Goal: Answer question/provide support: Share knowledge or assist other users

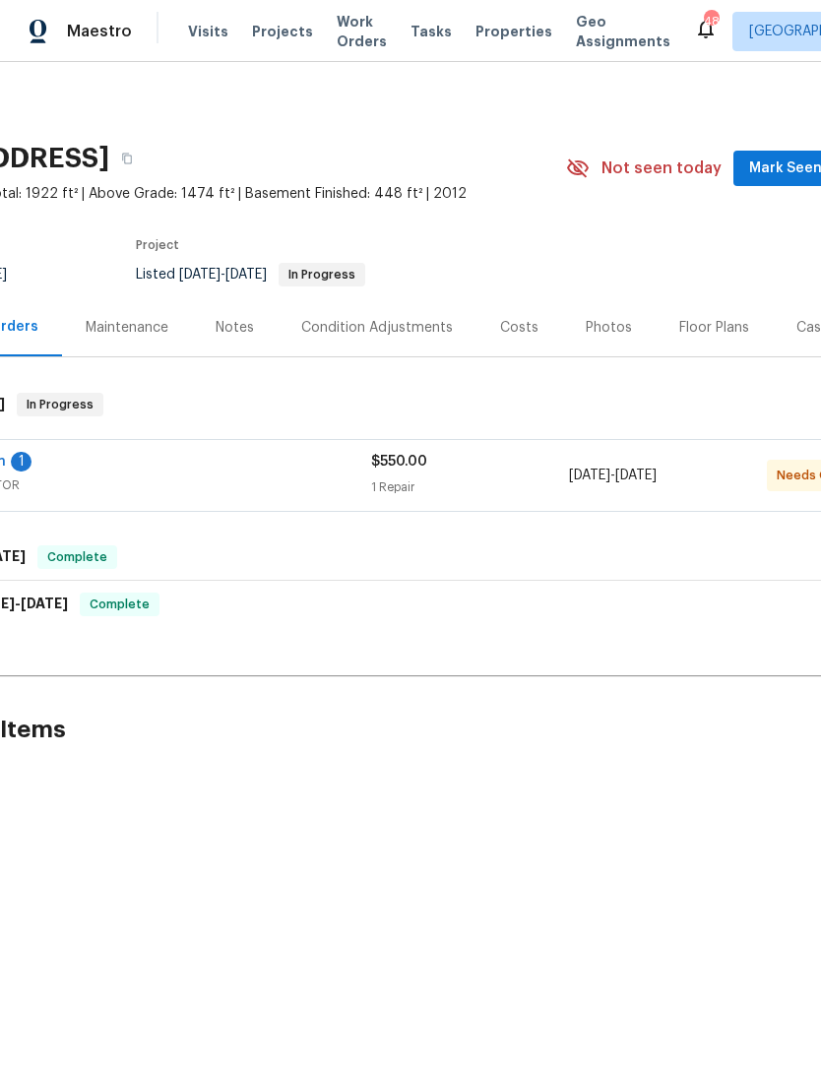
scroll to position [0, 150]
click at [294, 478] on span "GENERAL_CONTRACTOR" at bounding box center [128, 485] width 494 height 20
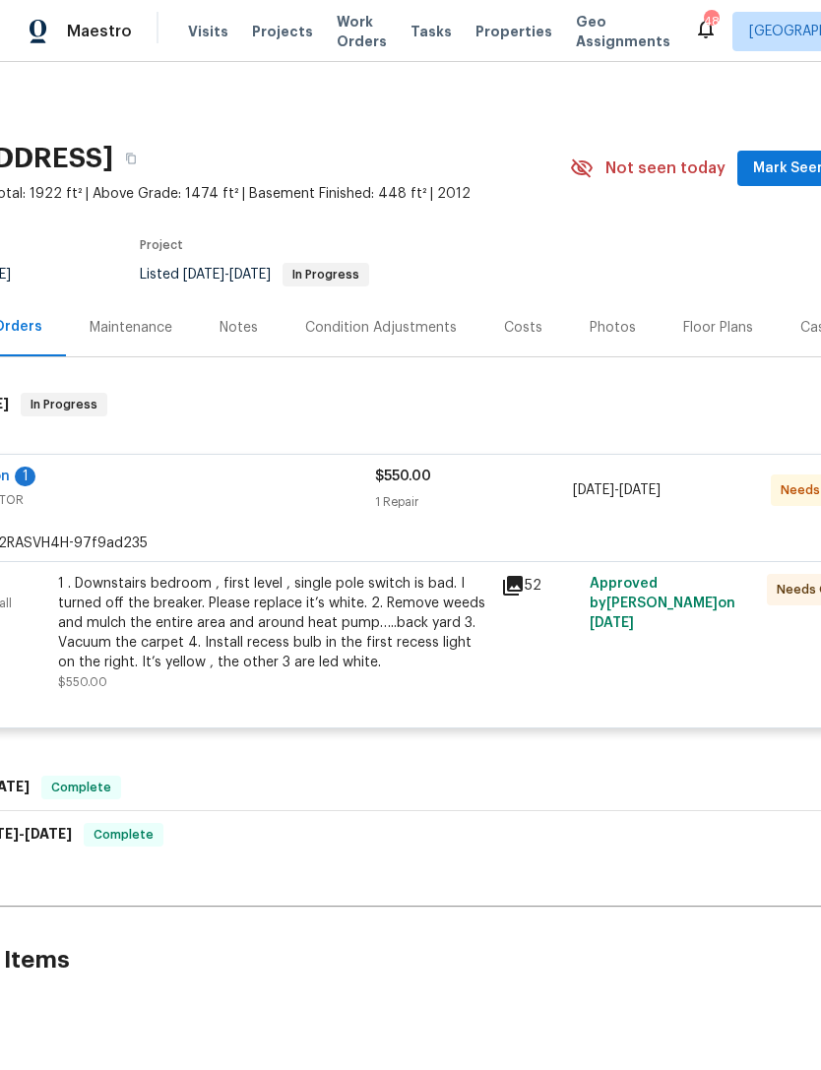
click at [522, 582] on icon at bounding box center [513, 586] width 20 height 20
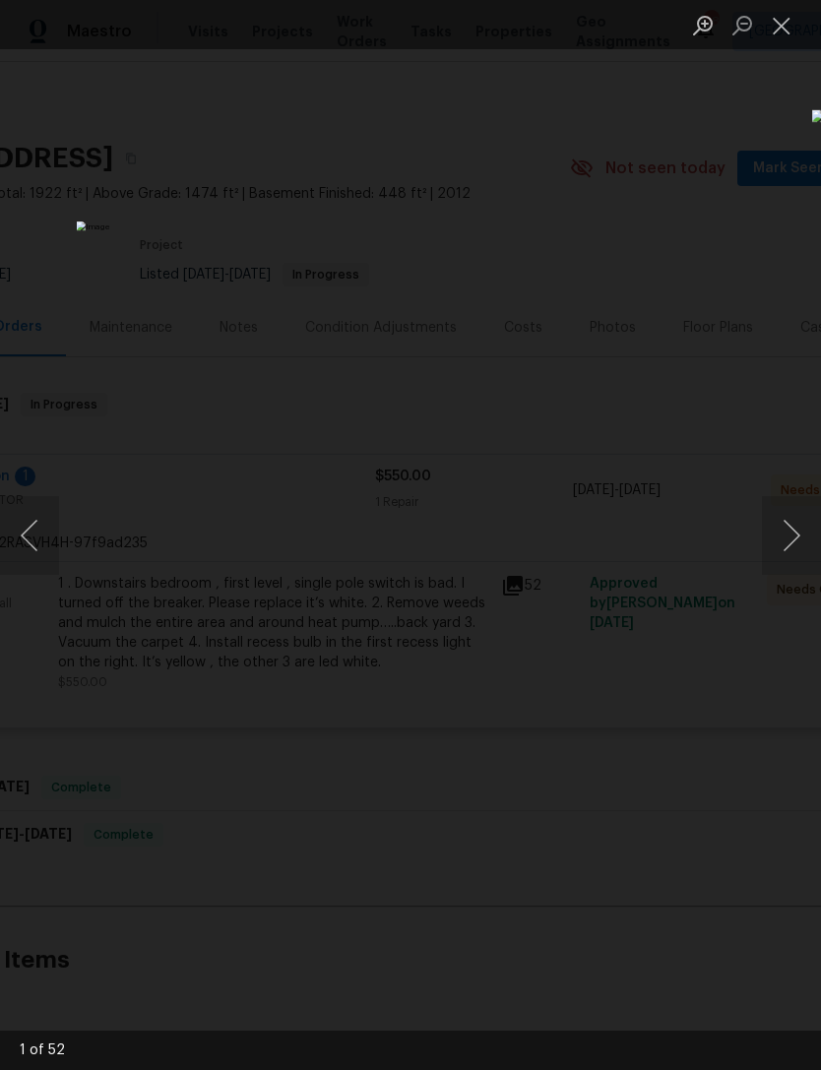
click at [800, 535] on button "Next image" at bounding box center [791, 535] width 59 height 79
click at [810, 525] on button "Next image" at bounding box center [791, 535] width 59 height 79
click at [809, 536] on button "Next image" at bounding box center [791, 535] width 59 height 79
click at [811, 530] on button "Next image" at bounding box center [791, 535] width 59 height 79
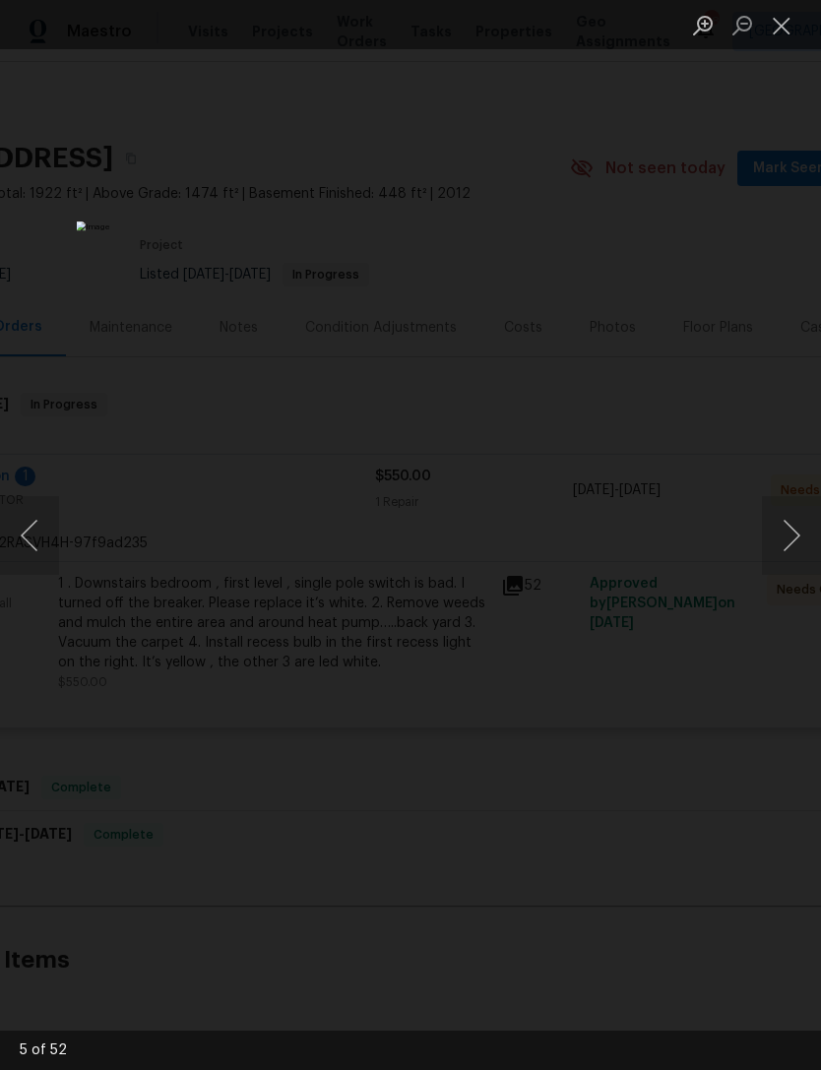
click at [809, 530] on button "Next image" at bounding box center [791, 535] width 59 height 79
click at [792, 30] on button "Close lightbox" at bounding box center [781, 25] width 39 height 34
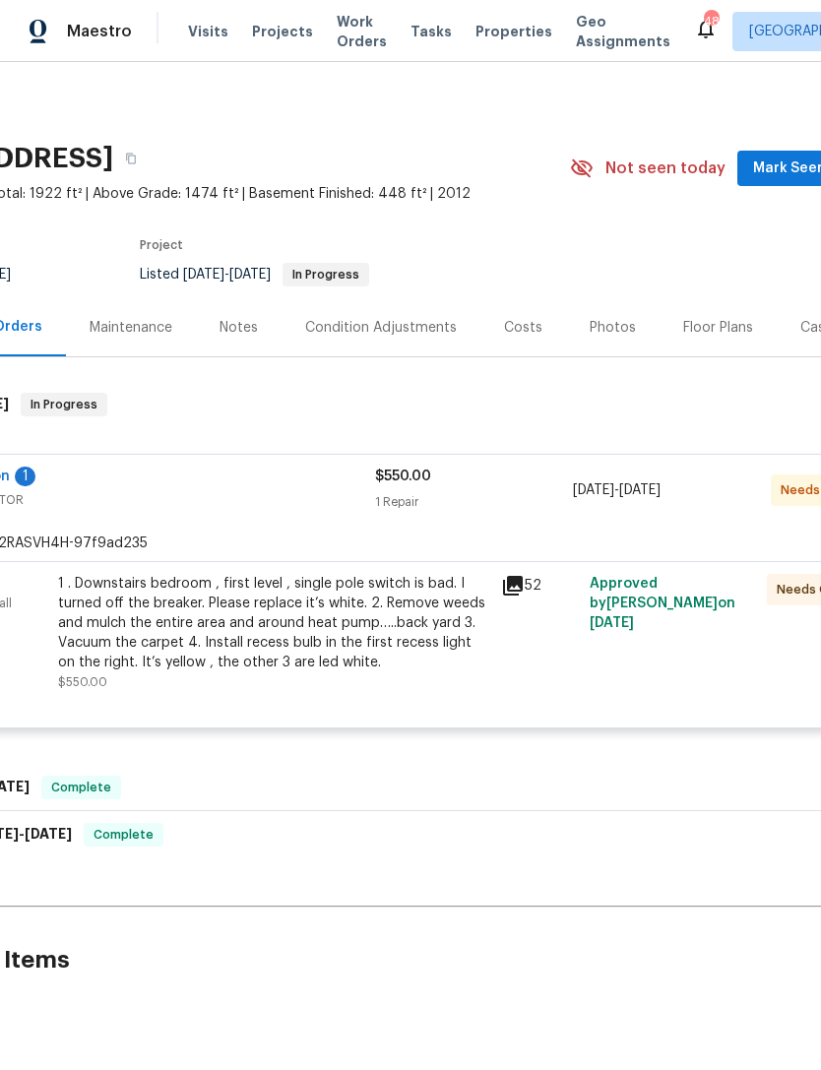
click at [315, 575] on div "1 . Downstairs bedroom , first level , single pole switch is bad. I turned off …" at bounding box center [273, 623] width 431 height 98
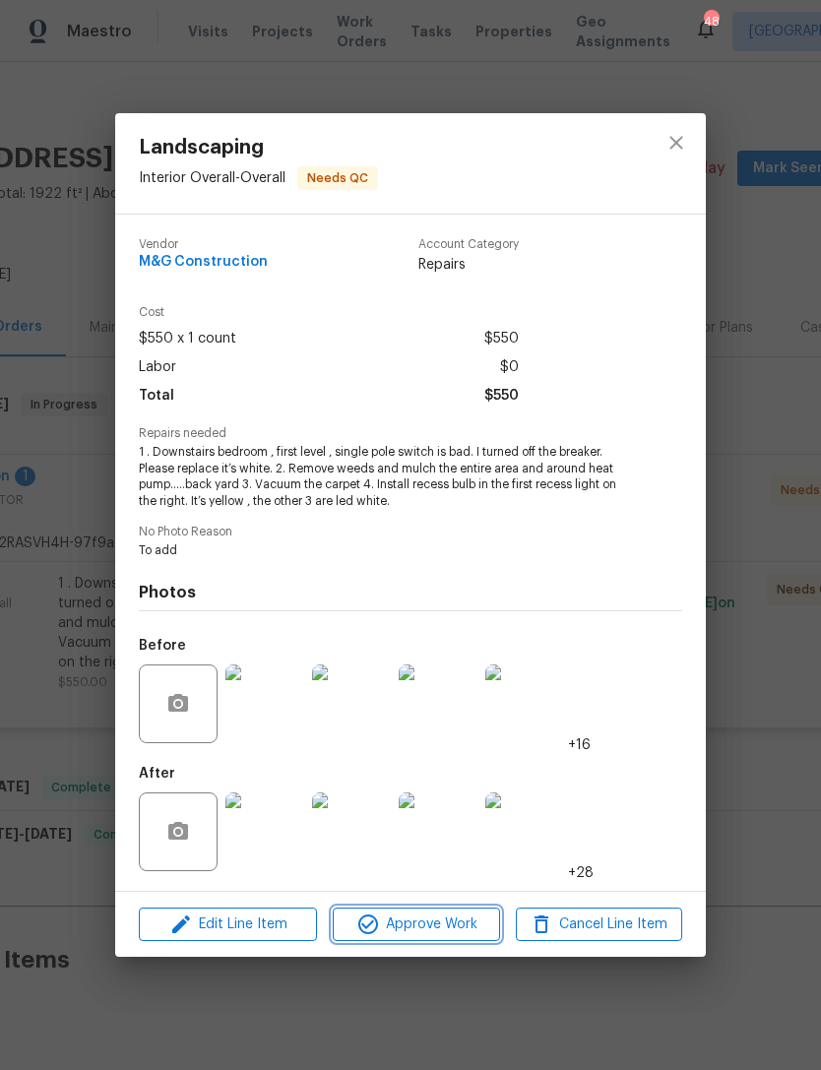
click at [436, 930] on span "Approve Work" at bounding box center [416, 924] width 154 height 25
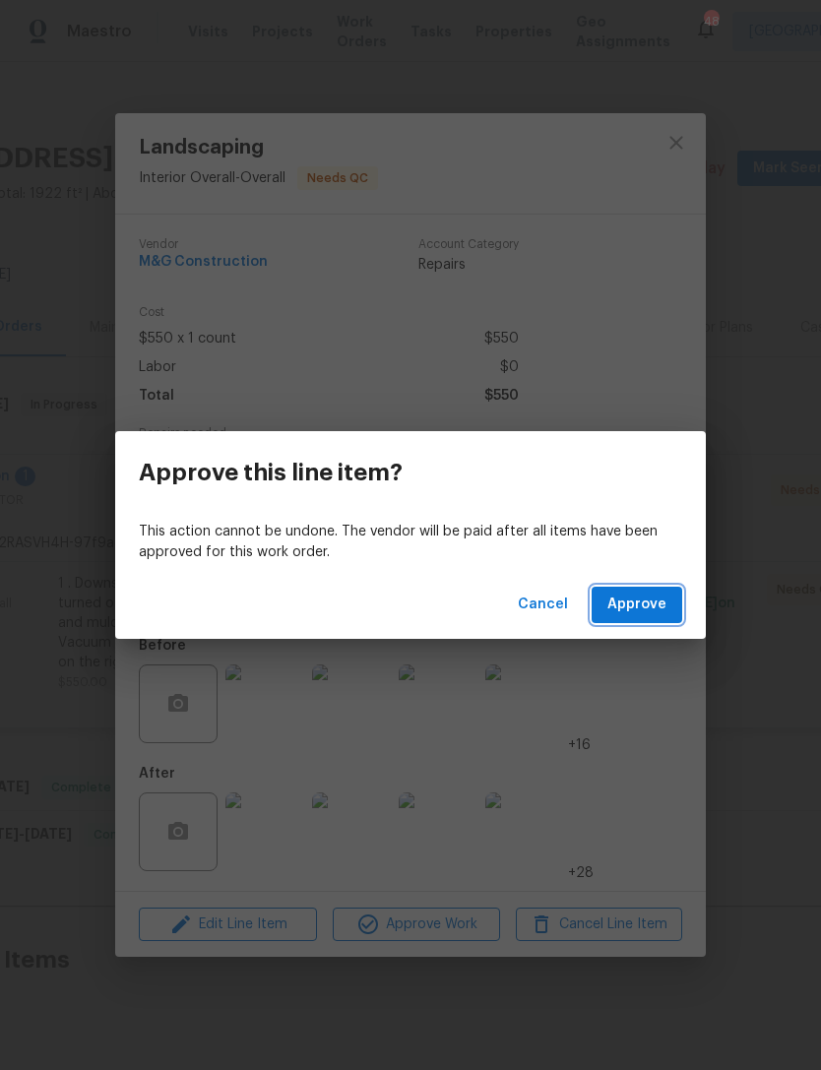
click at [657, 608] on span "Approve" at bounding box center [636, 604] width 59 height 25
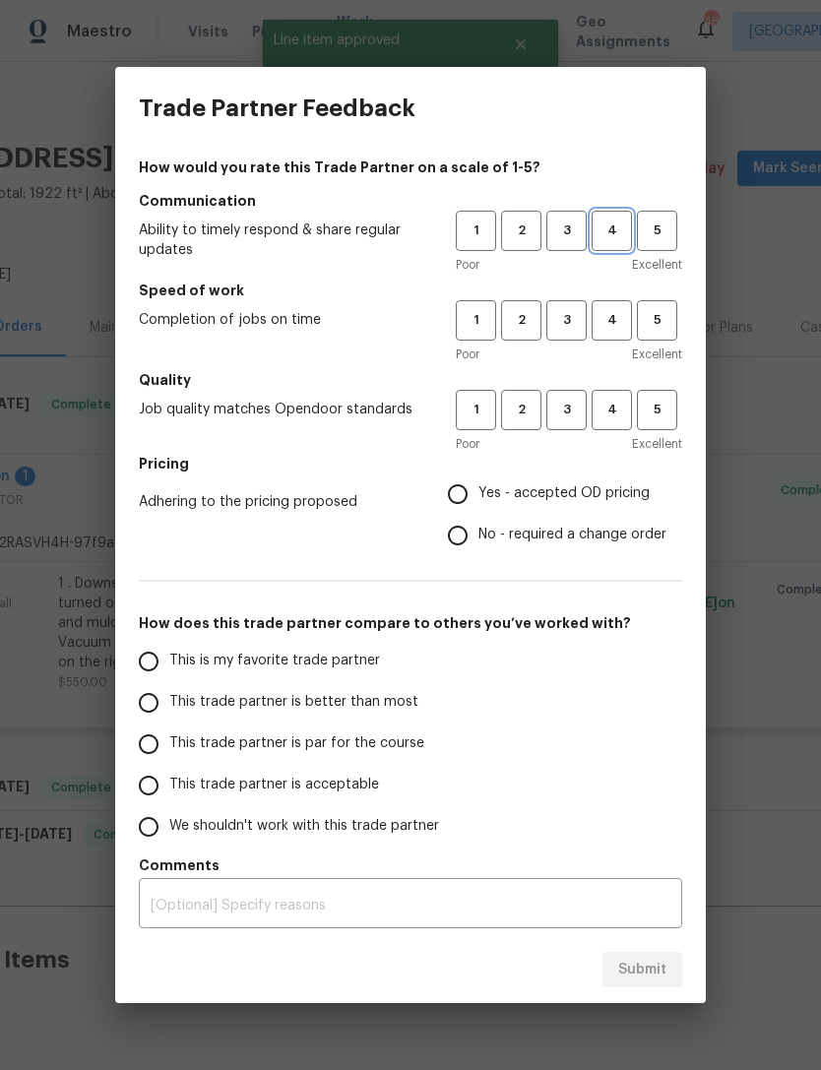
click at [606, 243] on button "4" at bounding box center [611, 231] width 40 height 40
click at [609, 323] on span "4" at bounding box center [611, 320] width 36 height 23
click at [622, 402] on span "4" at bounding box center [611, 410] width 36 height 23
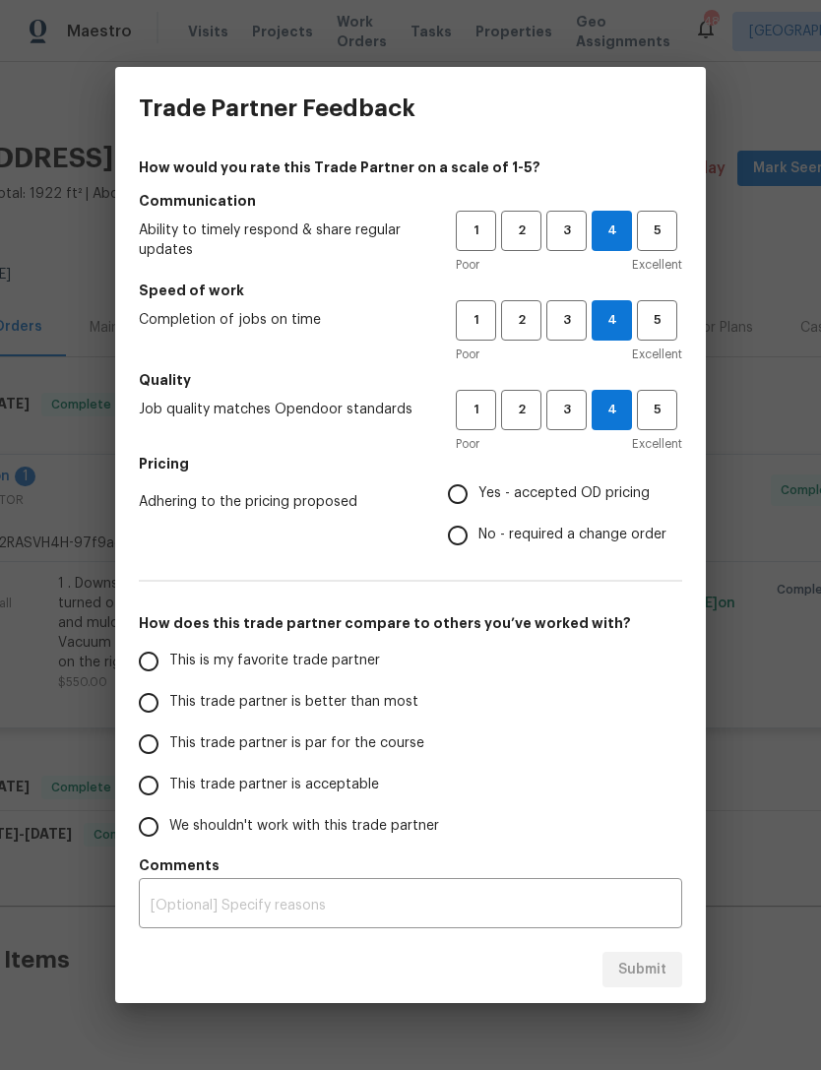
click at [463, 496] on input "Yes - accepted OD pricing" at bounding box center [457, 493] width 41 height 41
radio input "true"
click at [162, 728] on input "This trade partner is par for the course" at bounding box center [148, 743] width 41 height 41
click at [651, 972] on span "Submit" at bounding box center [642, 969] width 48 height 25
radio input "true"
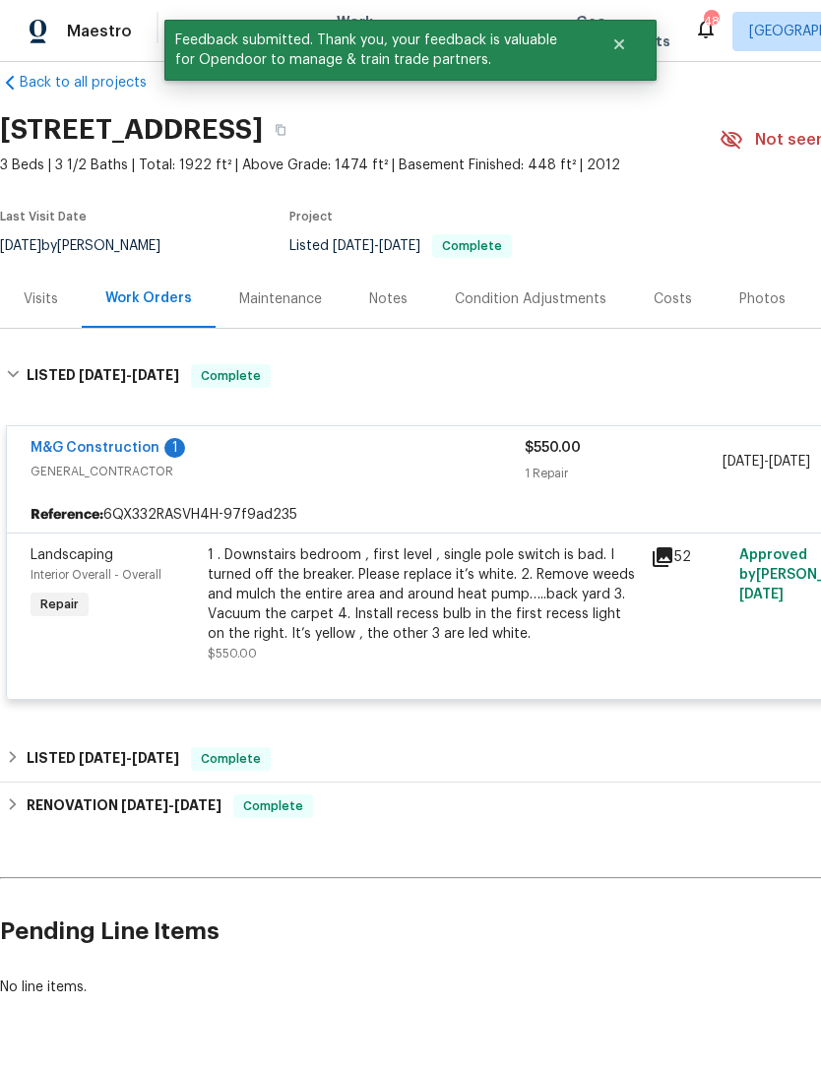
scroll to position [27, 0]
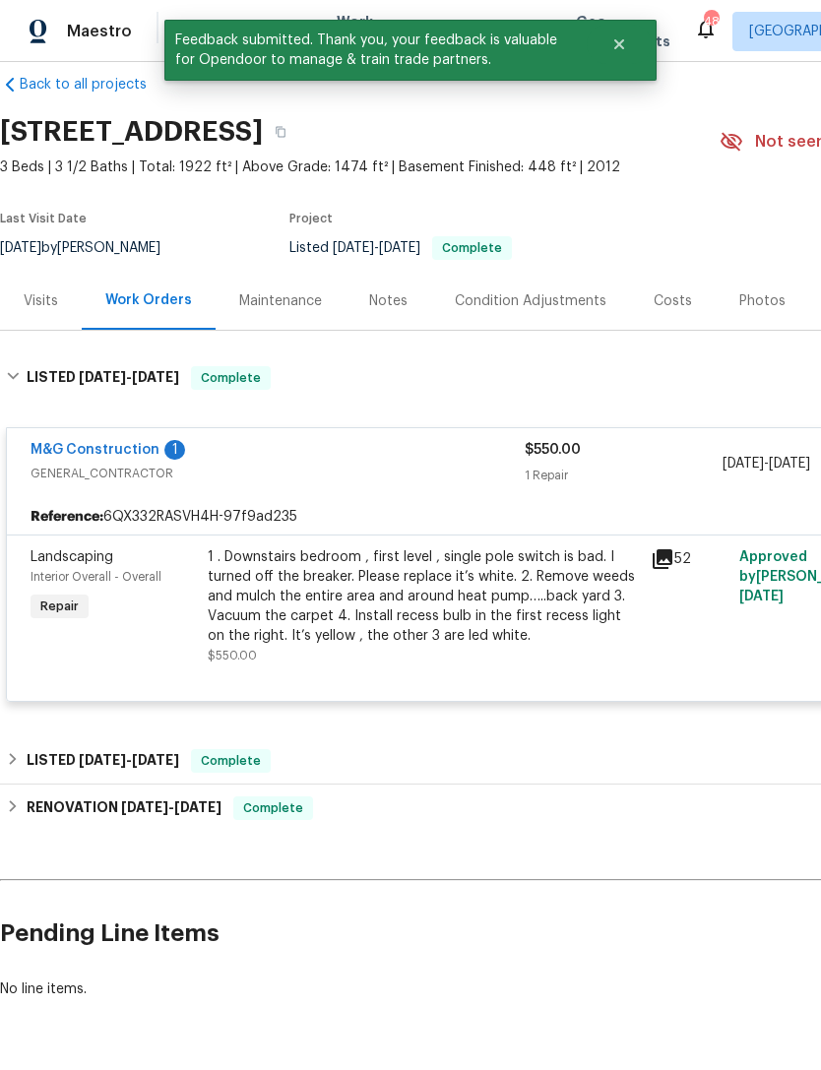
click at [112, 444] on link "M&G Construction" at bounding box center [95, 450] width 129 height 14
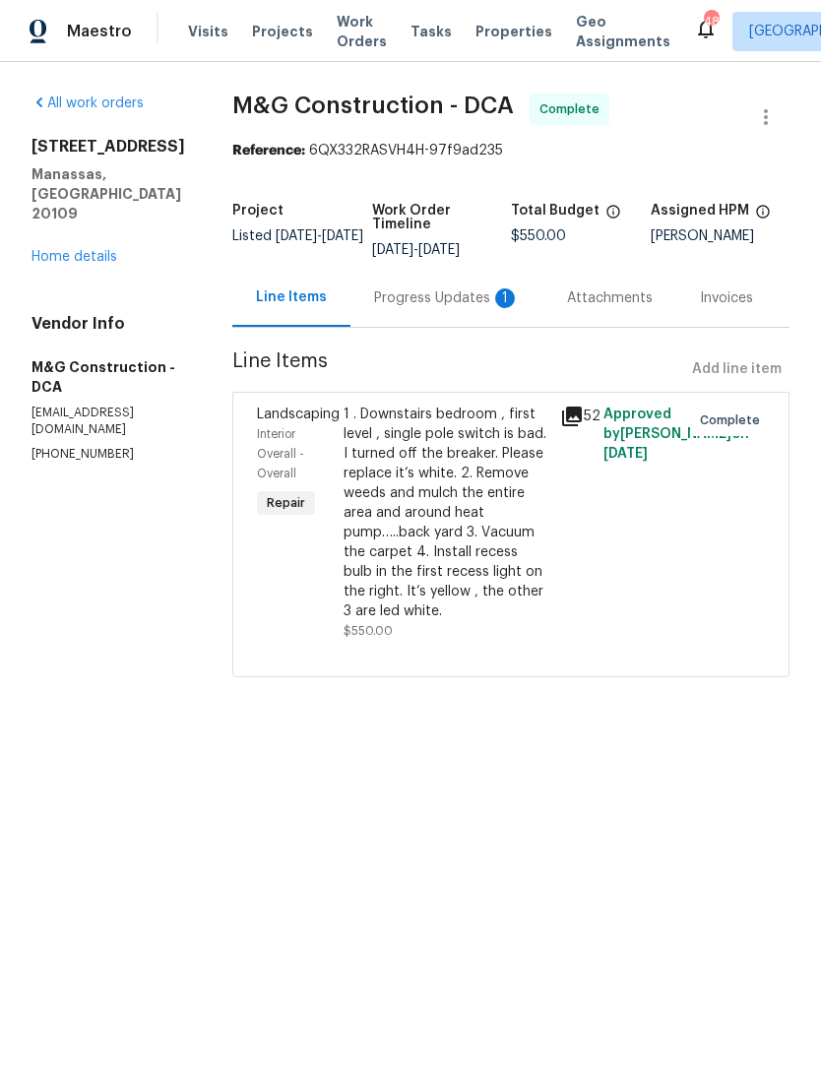
click at [431, 299] on div "Progress Updates 1" at bounding box center [447, 298] width 146 height 20
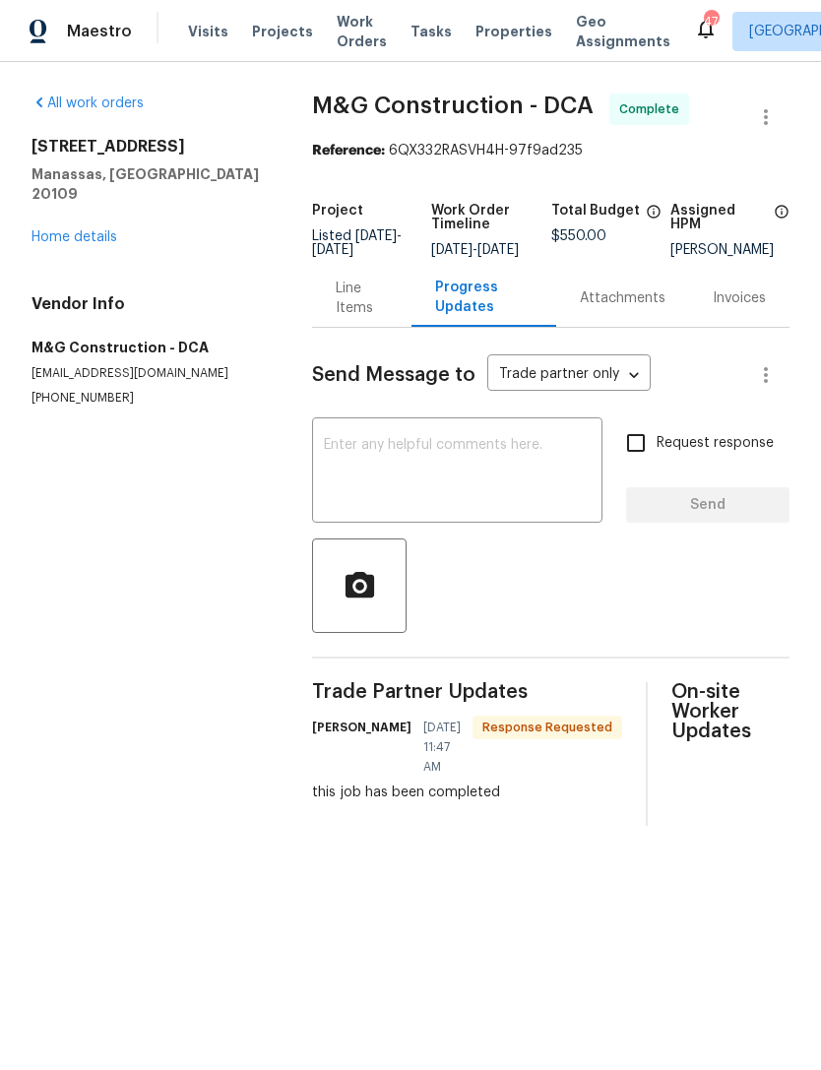
click at [399, 459] on textarea at bounding box center [457, 472] width 267 height 69
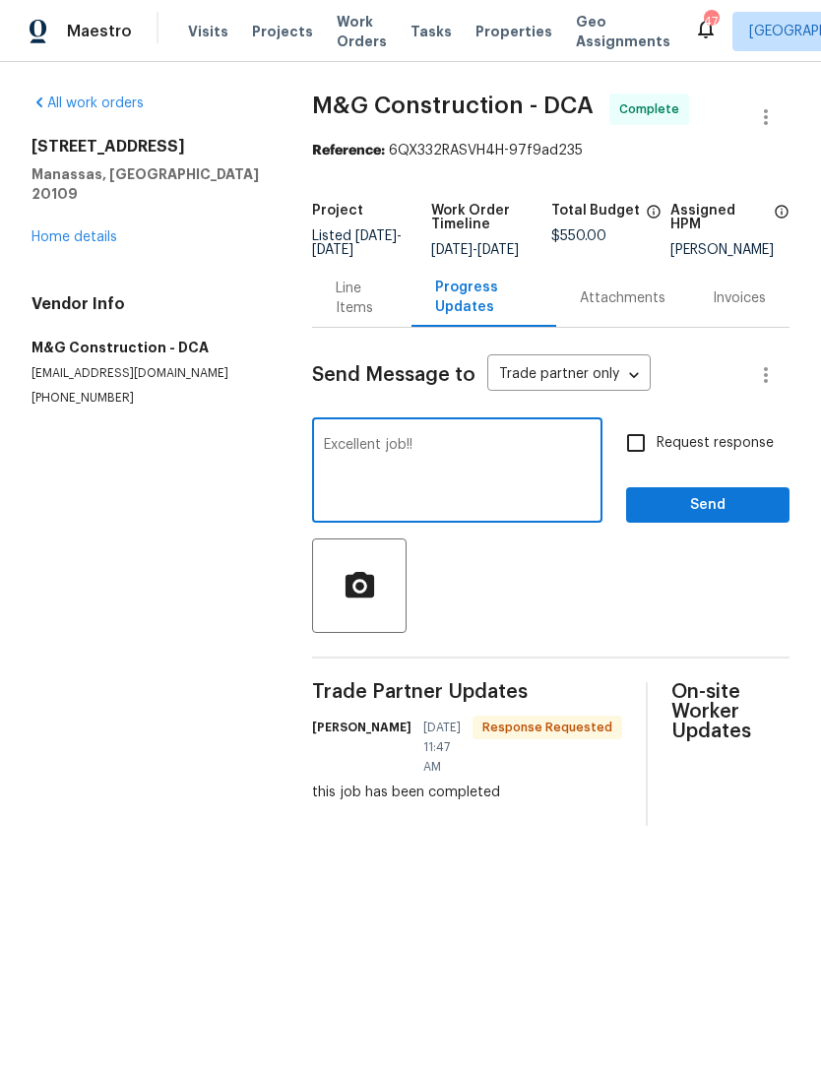
type textarea "Excellent job!!"
click at [735, 518] on span "Send" at bounding box center [708, 505] width 132 height 25
